Goal: Information Seeking & Learning: Learn about a topic

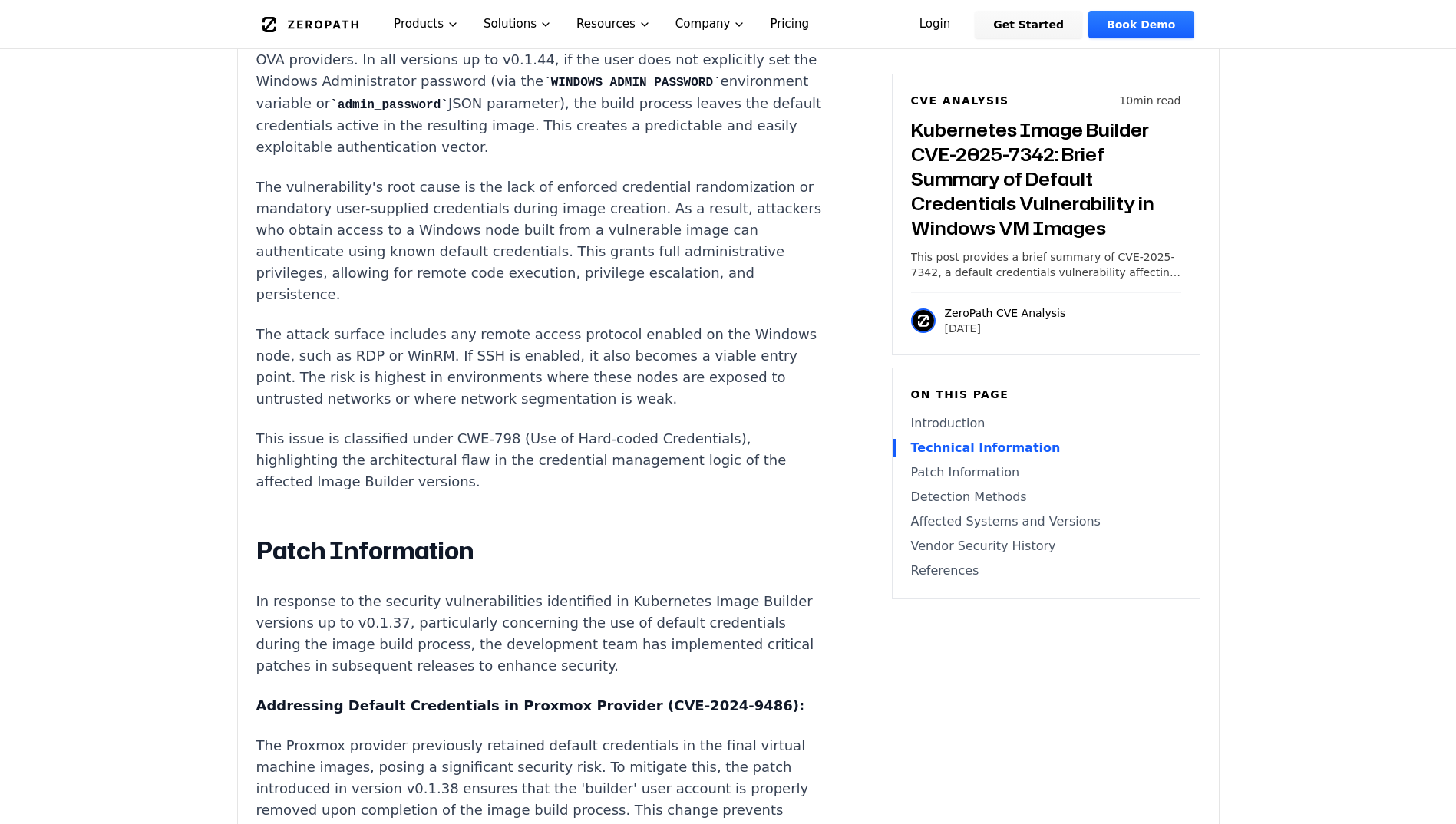
scroll to position [1548, 0]
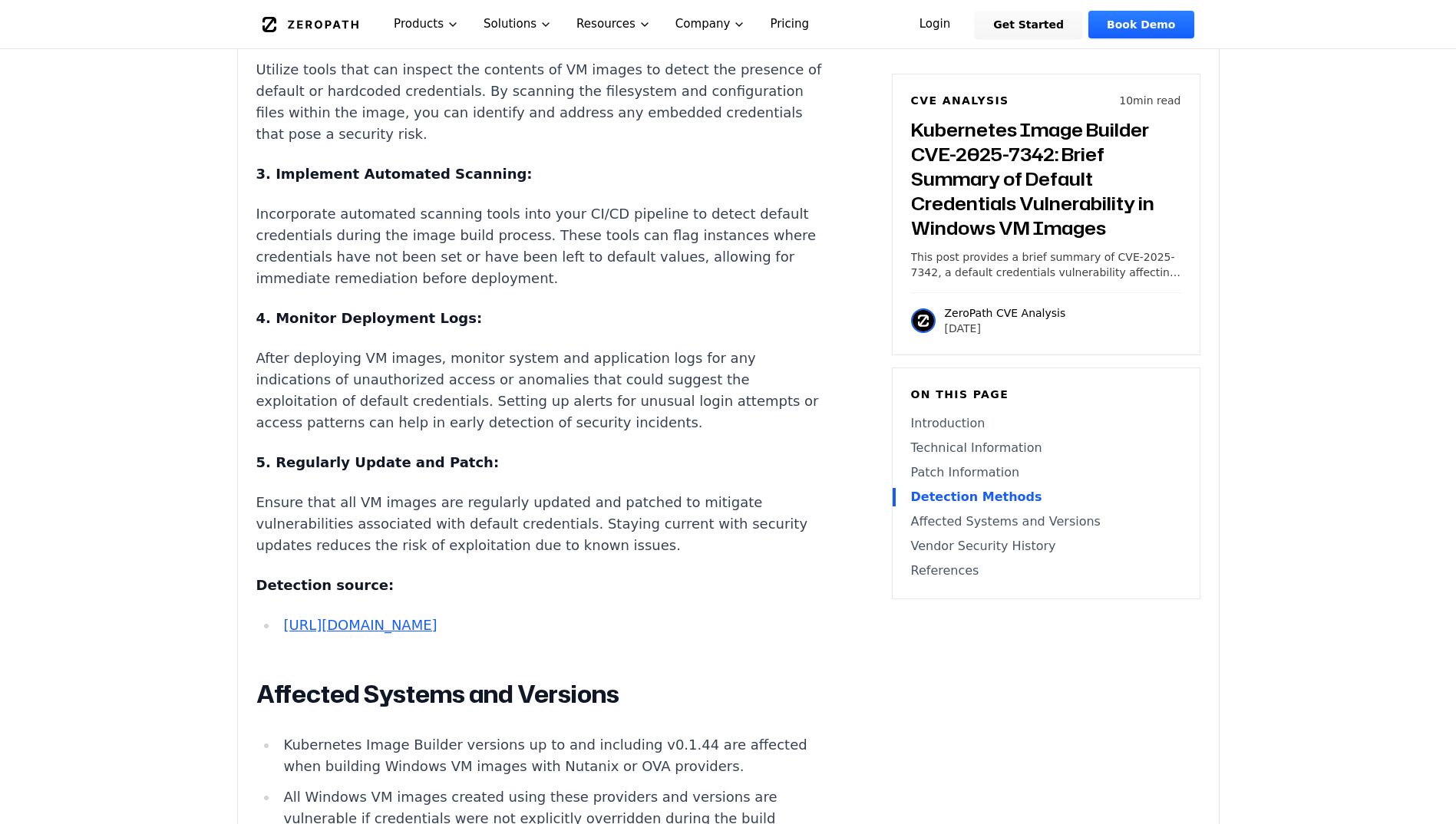
scroll to position [3381, 0]
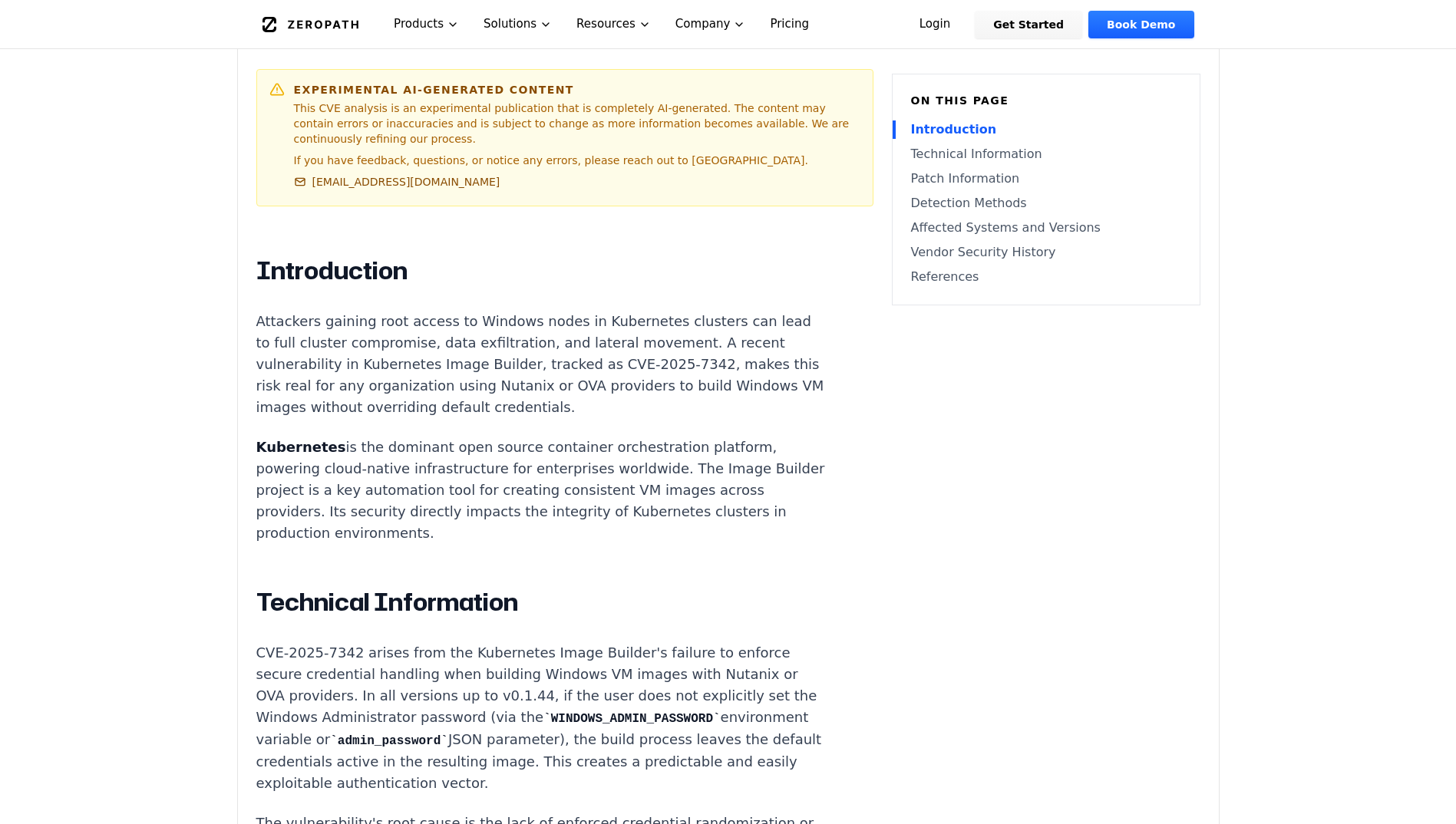
scroll to position [878, 0]
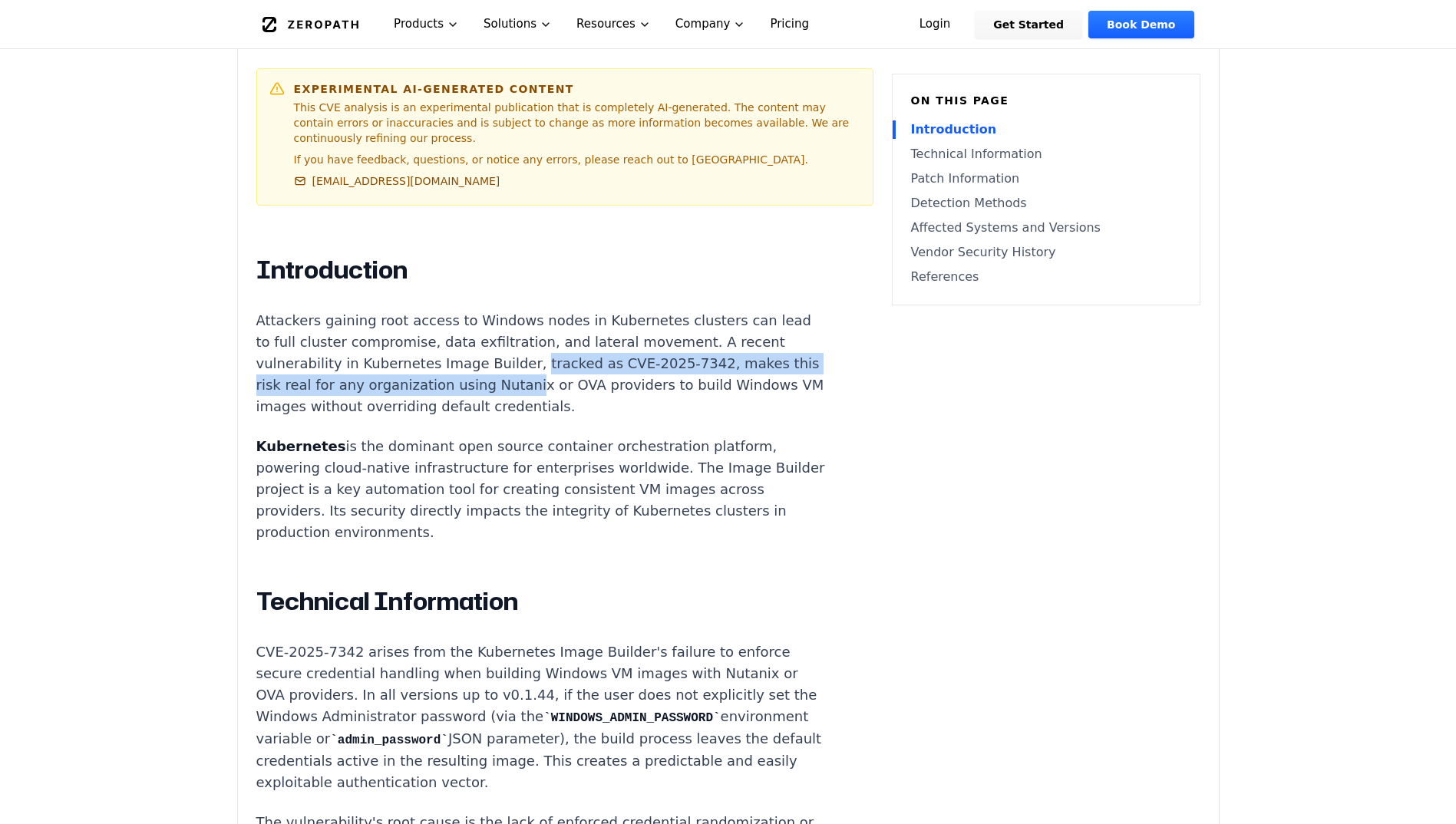
drag, startPoint x: 557, startPoint y: 346, endPoint x: 583, endPoint y: 359, distance: 29.1
click at [583, 359] on p "Attackers gaining root access to Windows nodes in Kubernetes clusters can lead …" at bounding box center [542, 363] width 571 height 108
drag, startPoint x: 583, startPoint y: 359, endPoint x: 564, endPoint y: 382, distance: 29.8
click at [564, 382] on p "Attackers gaining root access to Windows nodes in Kubernetes clusters can lead …" at bounding box center [542, 363] width 571 height 108
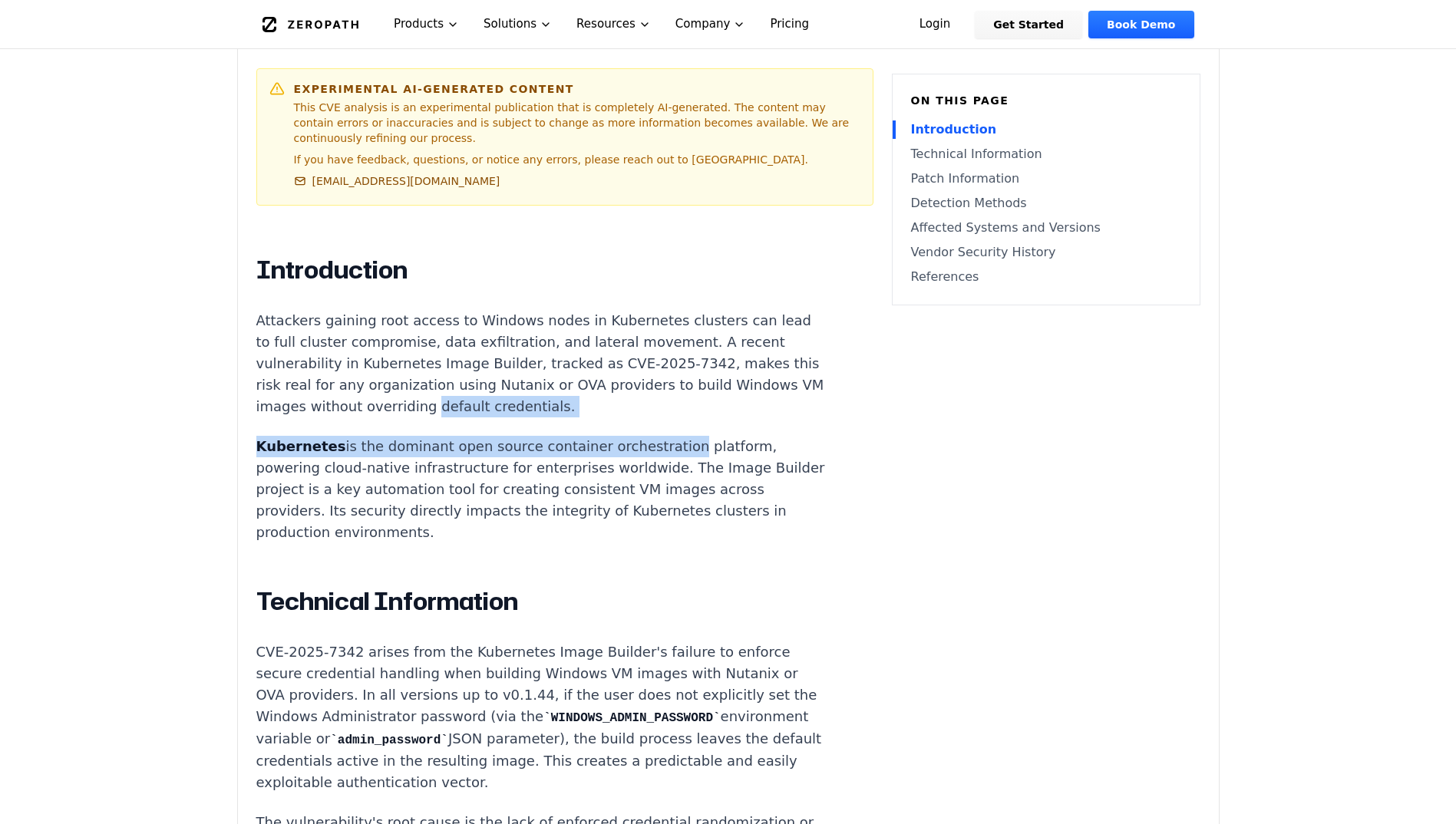
drag, startPoint x: 541, startPoint y: 392, endPoint x: 643, endPoint y: 402, distance: 102.5
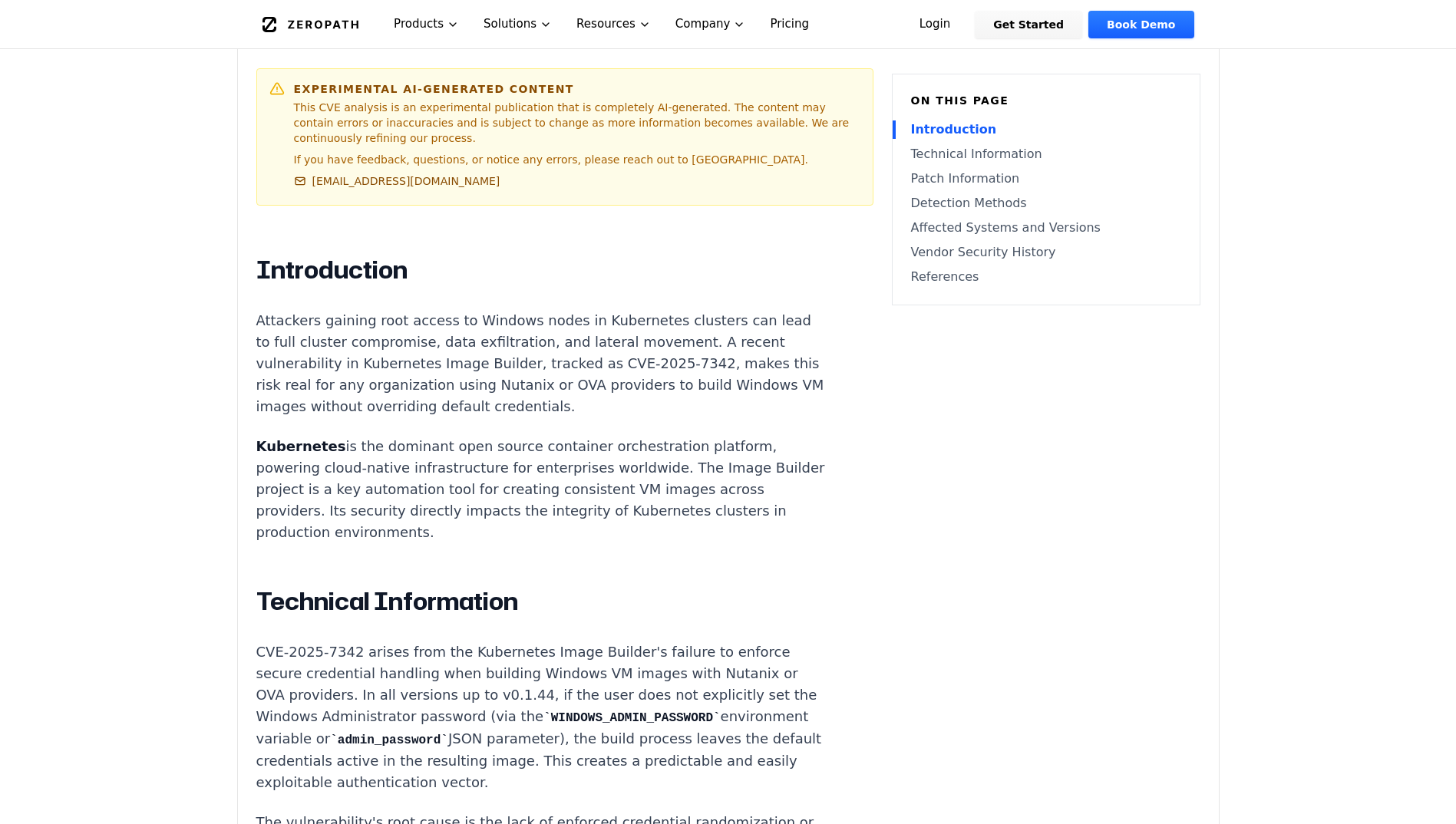
drag, startPoint x: 643, startPoint y: 402, endPoint x: 608, endPoint y: 443, distance: 53.9
click at [608, 443] on p "Kubernetes is the dominant open source container orchestration platform, poweri…" at bounding box center [542, 489] width 571 height 108
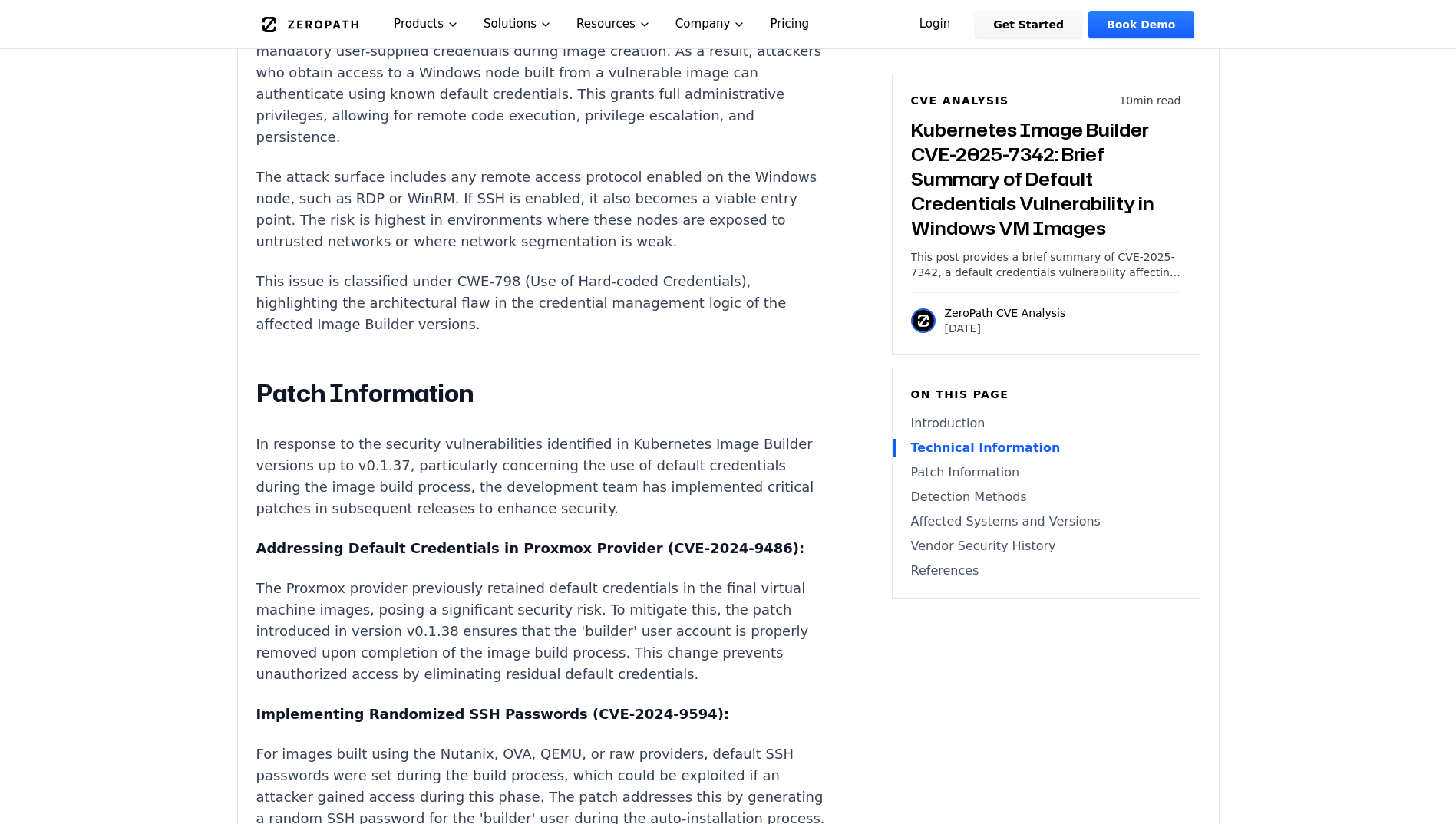
scroll to position [1672, 0]
